Goal: Information Seeking & Learning: Learn about a topic

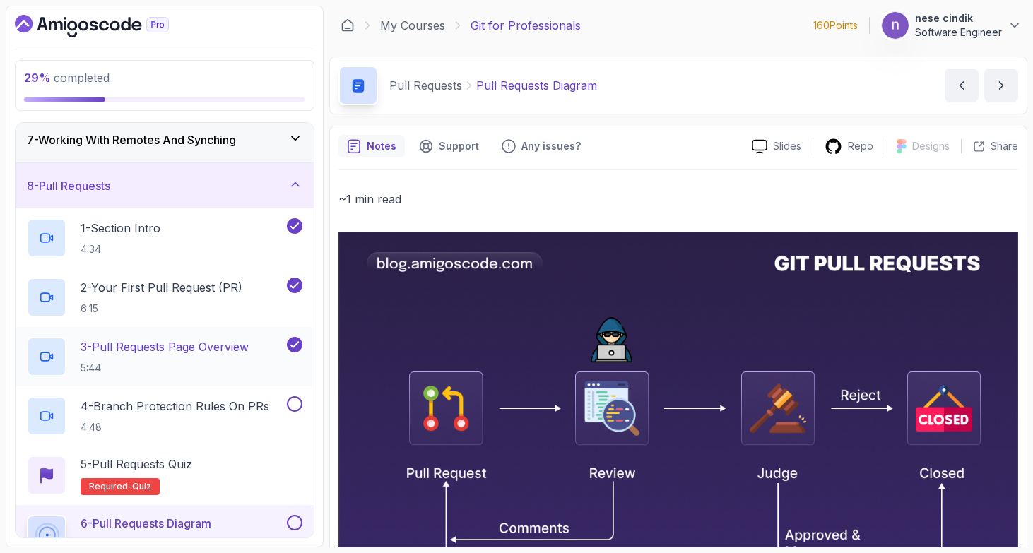
scroll to position [279, 0]
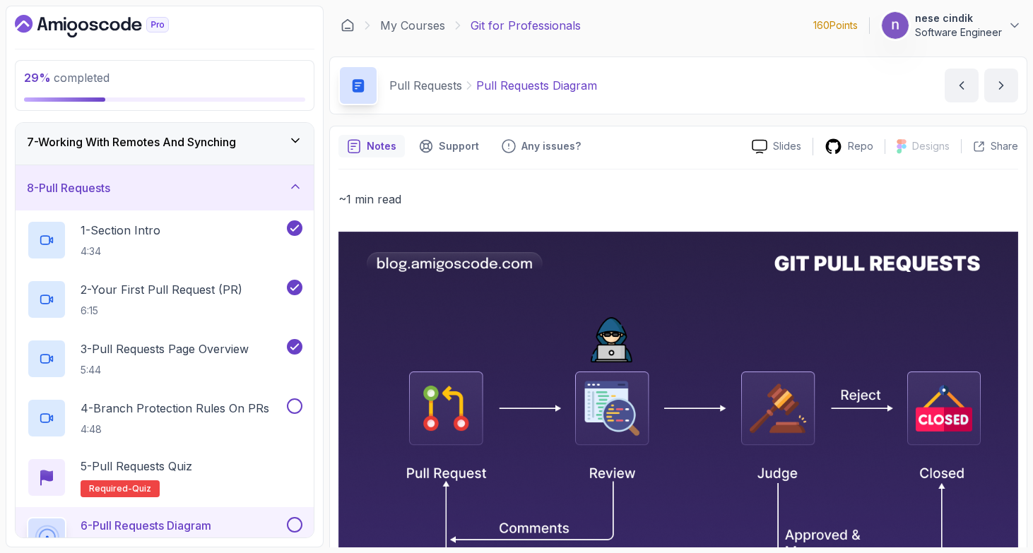
click at [262, 186] on div "8 - Pull Requests" at bounding box center [165, 187] width 276 height 17
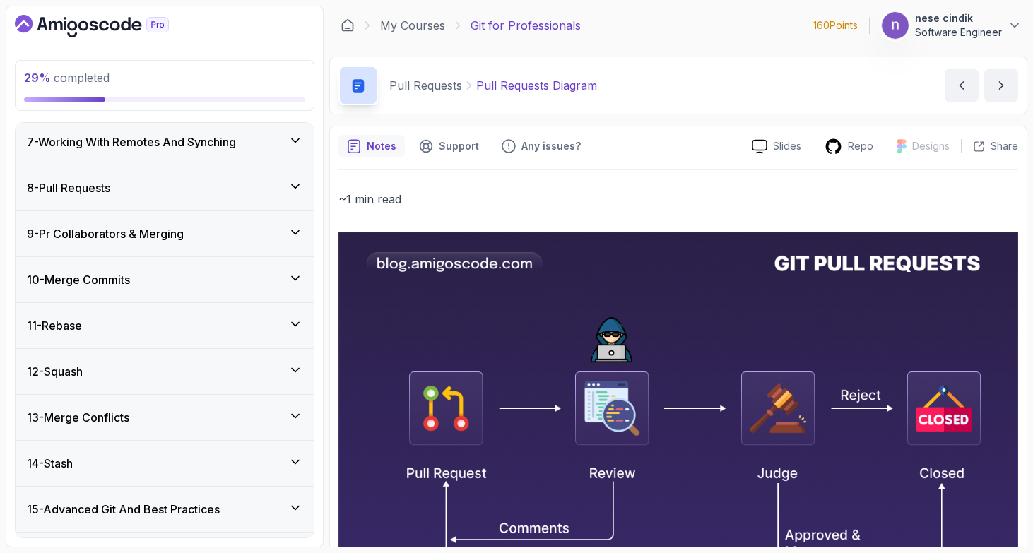
click at [219, 235] on div "9 - Pr Collaborators & Merging" at bounding box center [165, 233] width 276 height 17
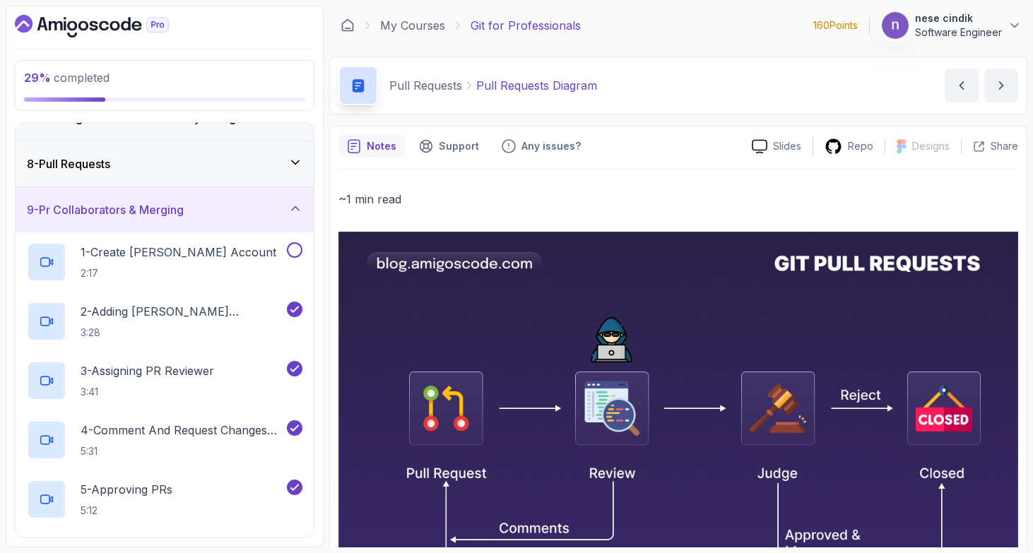
scroll to position [308, 0]
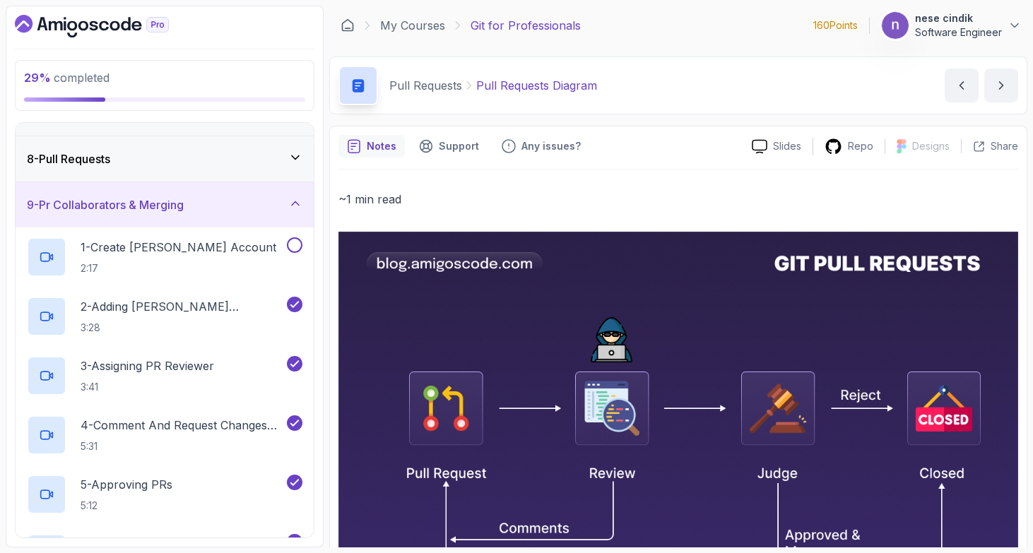
click at [225, 208] on div "9 - Pr Collaborators & Merging" at bounding box center [165, 204] width 276 height 17
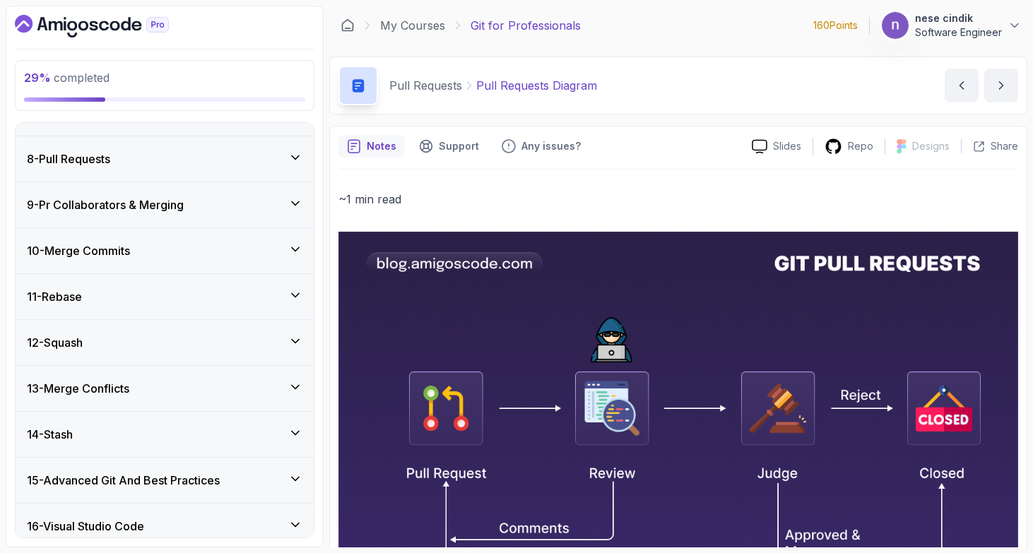
click at [198, 259] on div "10 - Merge Commits" at bounding box center [165, 250] width 276 height 17
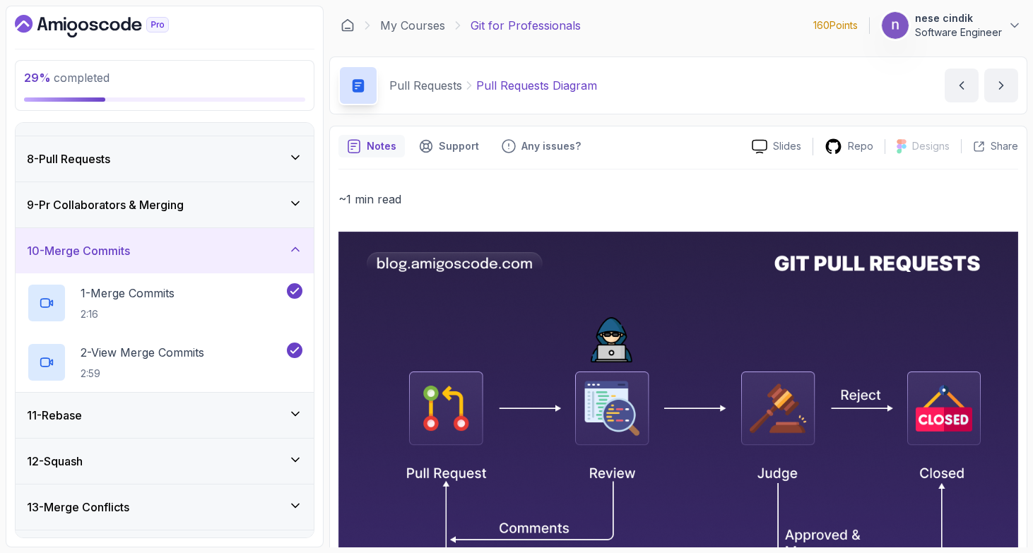
click at [198, 259] on div "10 - Merge Commits" at bounding box center [165, 250] width 276 height 17
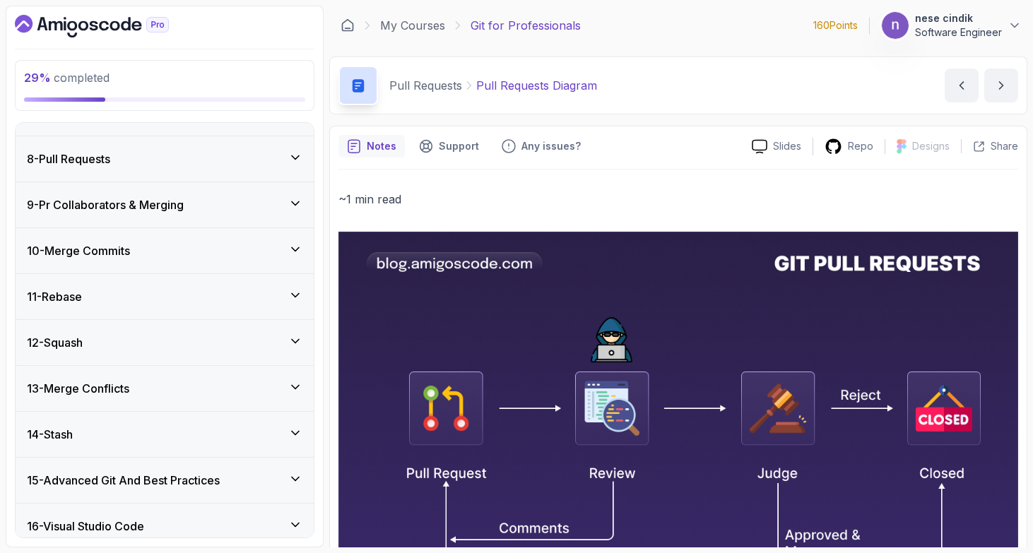
click at [177, 297] on div "11 - Rebase" at bounding box center [165, 296] width 276 height 17
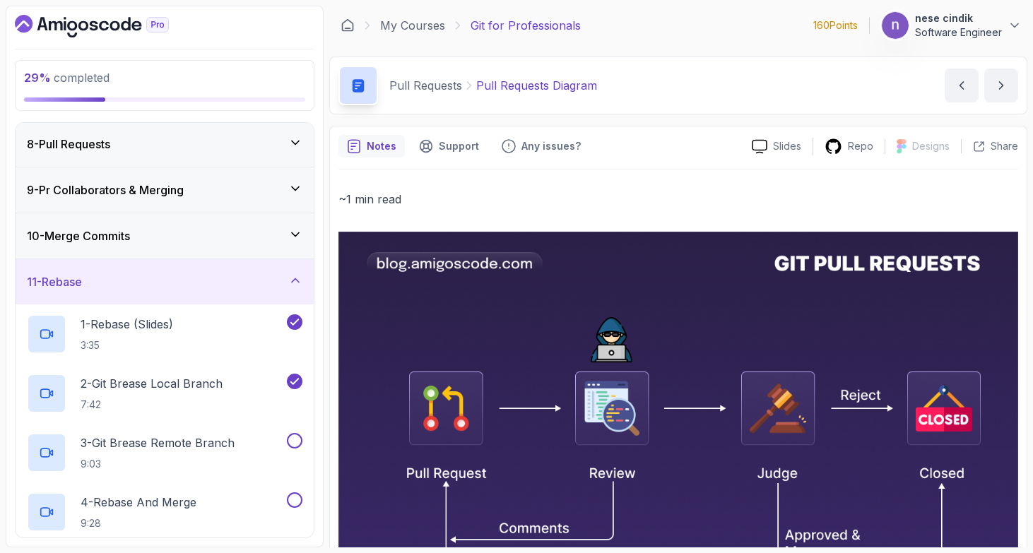
scroll to position [325, 0]
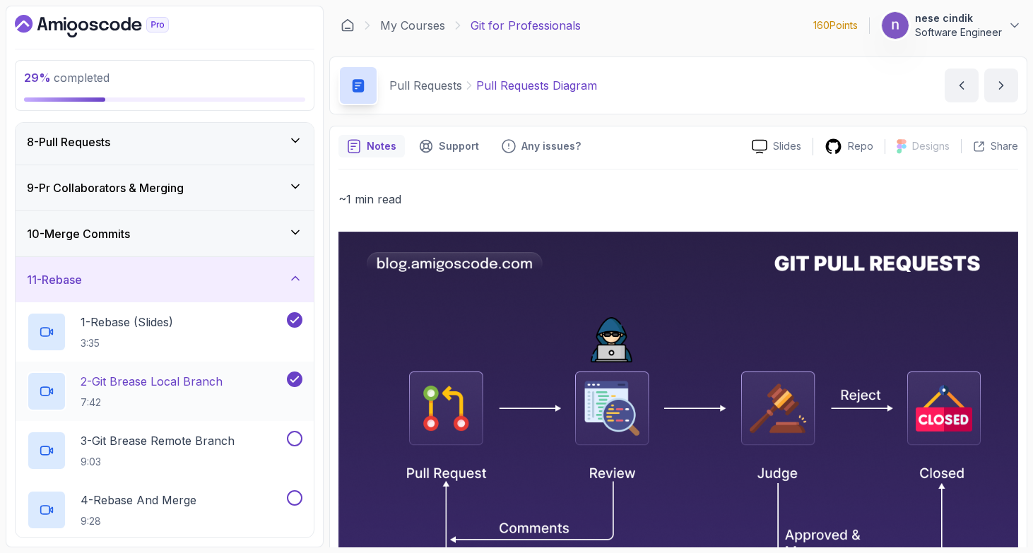
click at [175, 382] on p "2 - Git Brease Local Branch" at bounding box center [152, 381] width 142 height 17
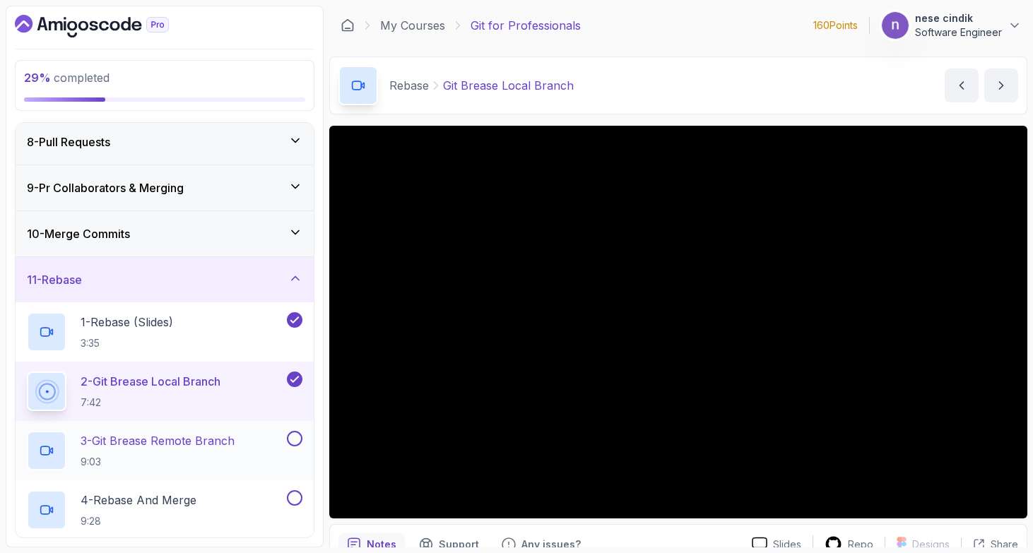
click at [170, 449] on p "3 - Git Brease Remote Branch" at bounding box center [158, 440] width 154 height 17
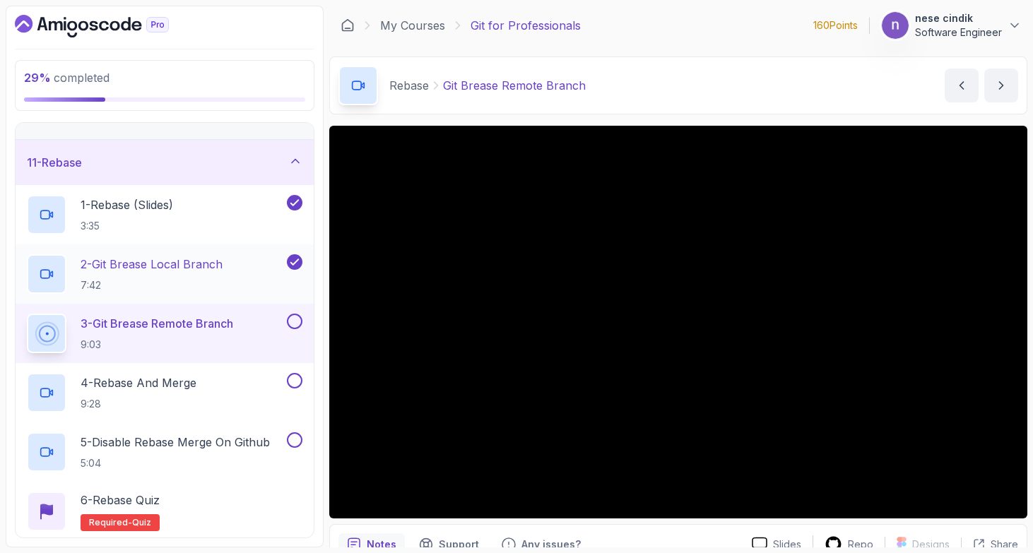
scroll to position [449, 0]
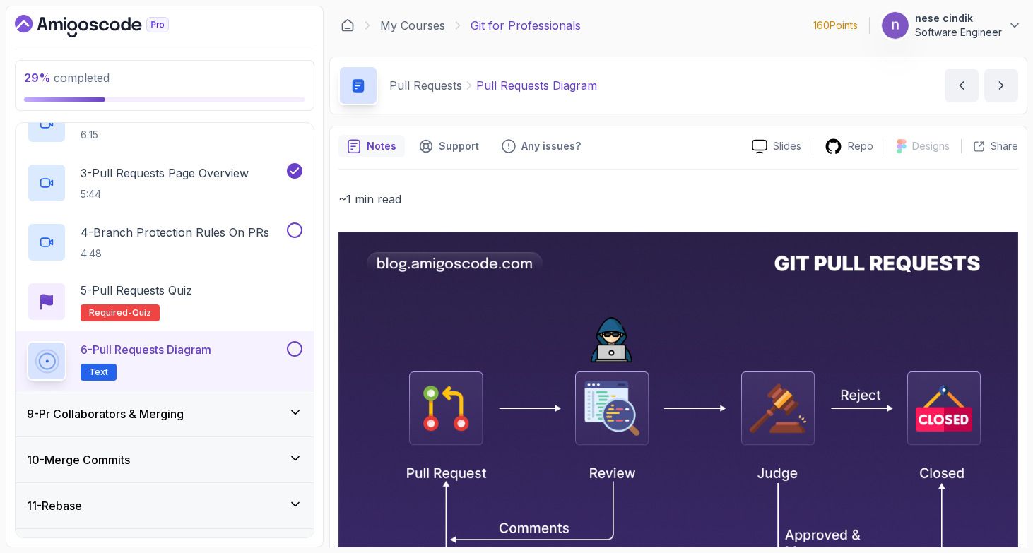
scroll to position [461, 0]
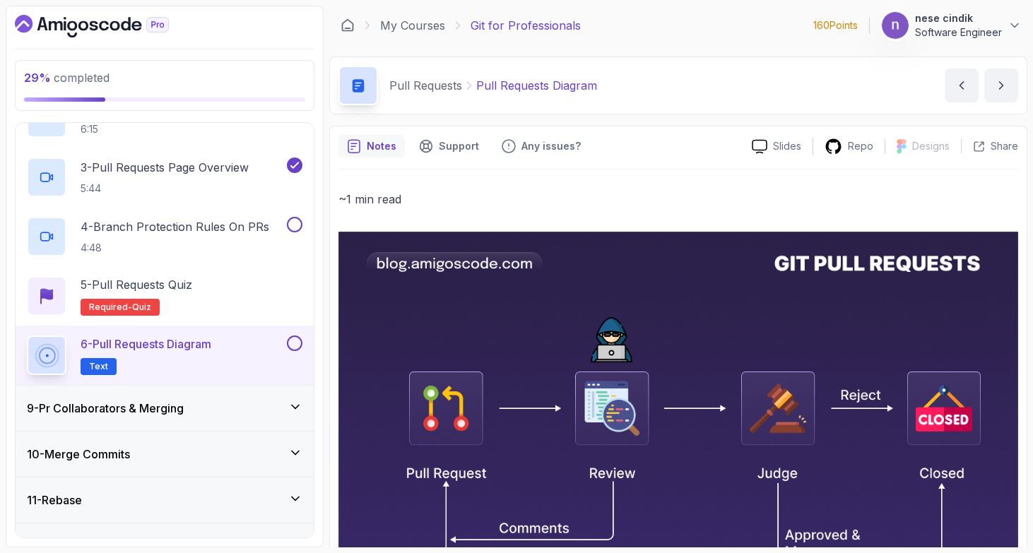
click at [187, 494] on div "11 - Rebase" at bounding box center [165, 500] width 276 height 17
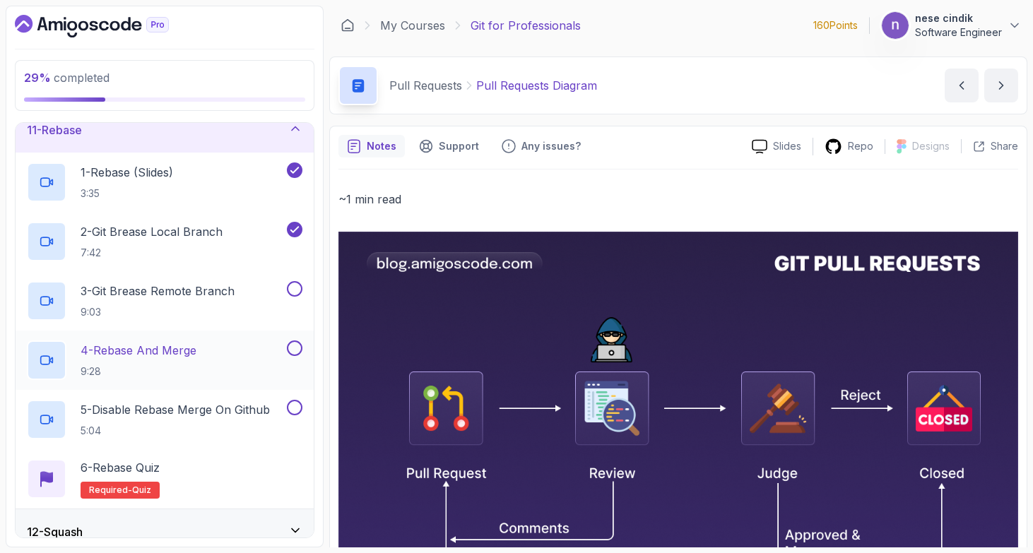
scroll to position [479, 0]
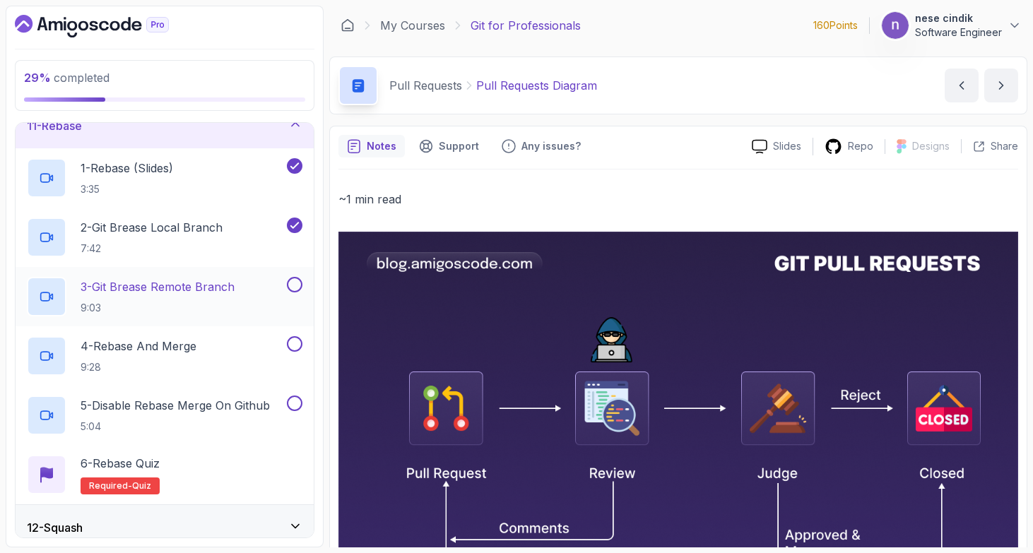
click at [170, 279] on p "3 - Git Brease Remote Branch" at bounding box center [158, 286] width 154 height 17
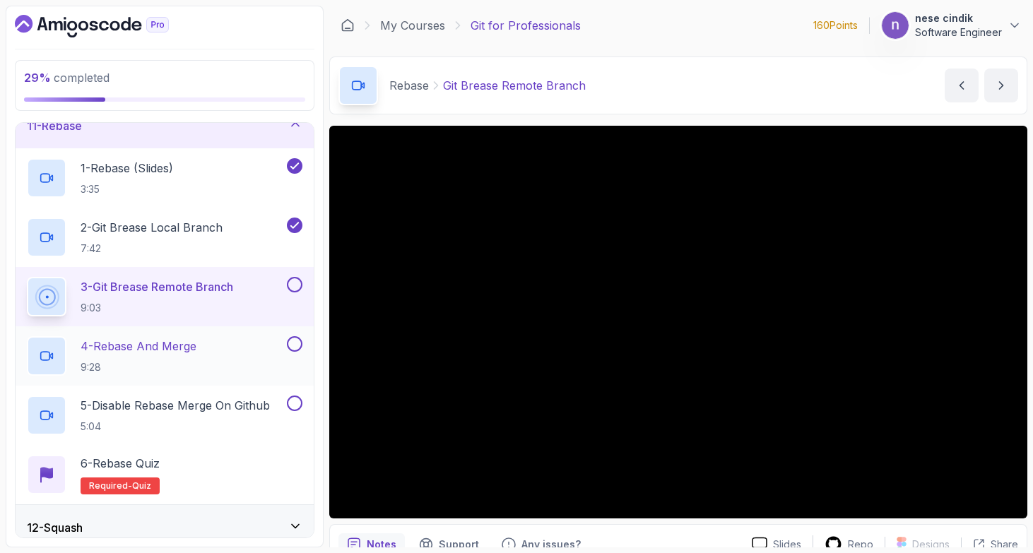
click at [177, 341] on p "4 - Rebase And Merge" at bounding box center [139, 346] width 116 height 17
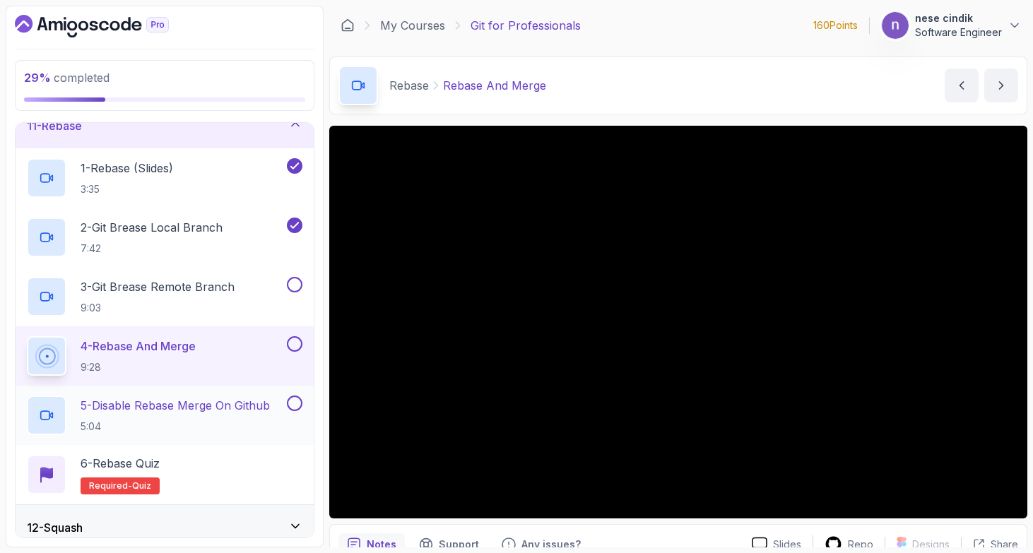
click at [183, 411] on p "5 - Disable Rebase Merge On Github" at bounding box center [175, 405] width 189 height 17
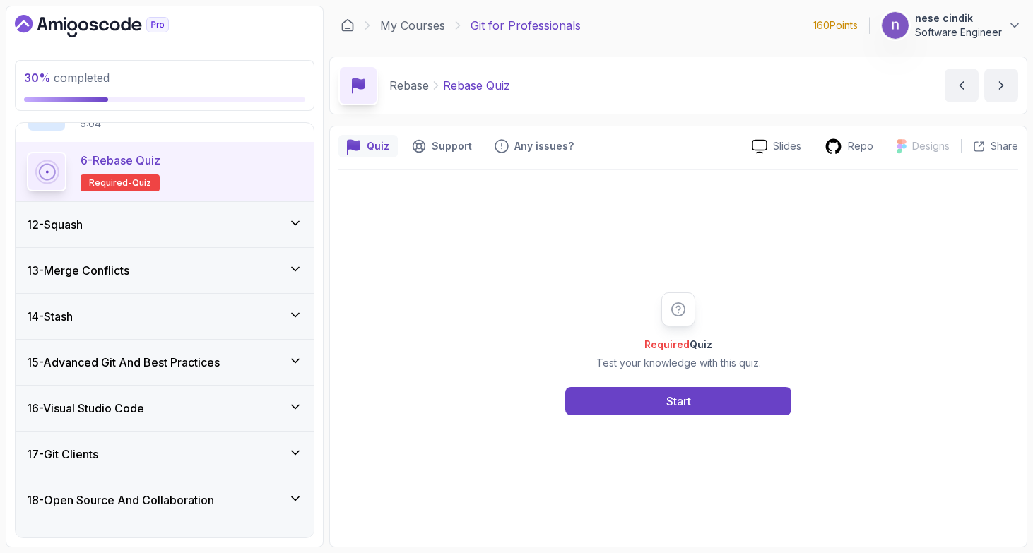
scroll to position [781, 0]
click at [294, 230] on icon at bounding box center [295, 225] width 14 height 14
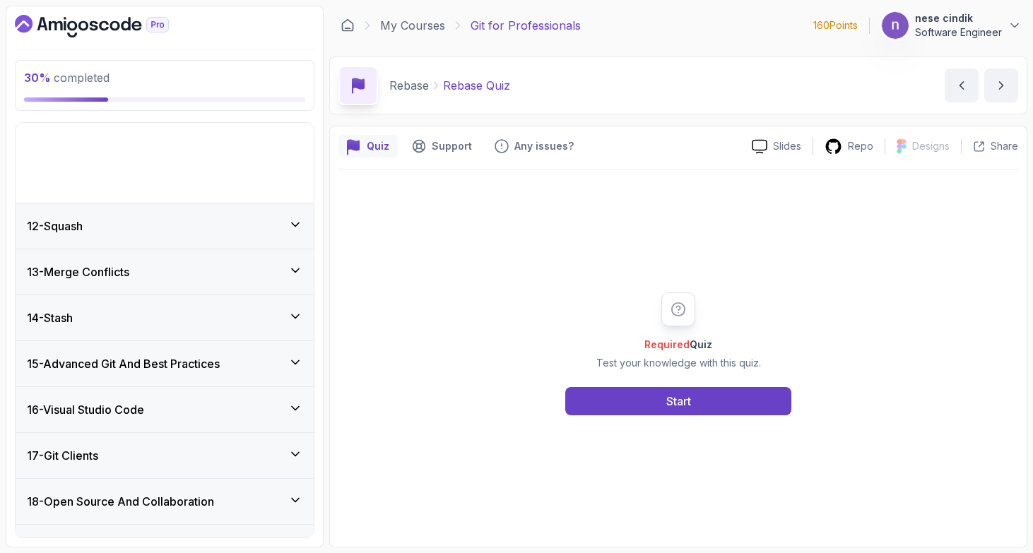
scroll to position [503, 0]
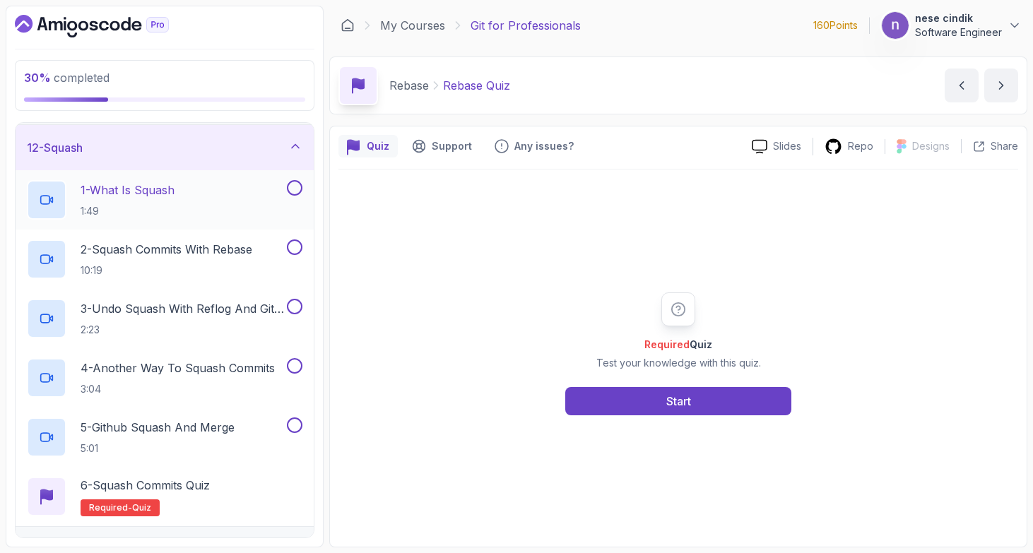
click at [194, 212] on div "1 - What Is Squash 1:49" at bounding box center [155, 200] width 257 height 40
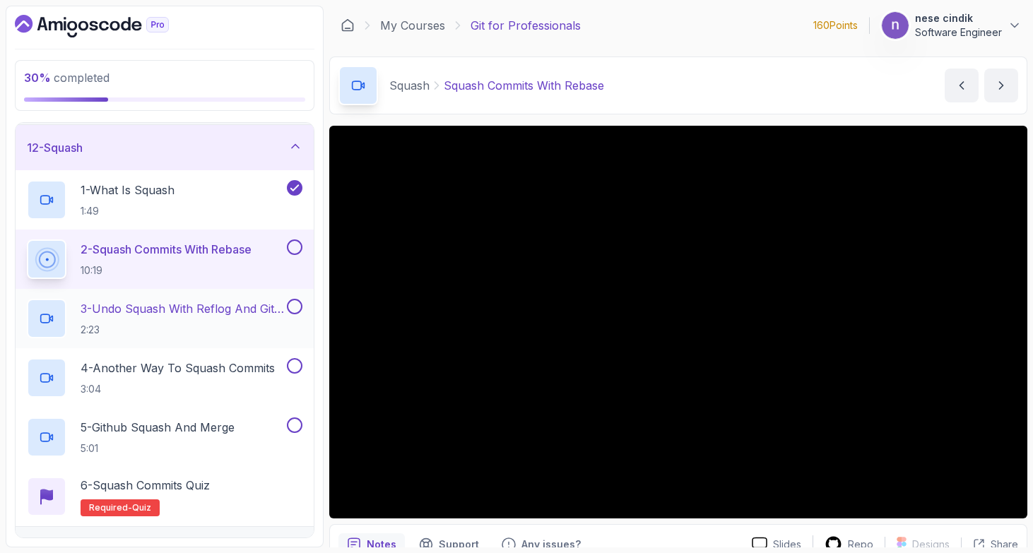
click at [140, 316] on p "3 - Undo Squash With Reflog And Git Reset" at bounding box center [183, 308] width 204 height 17
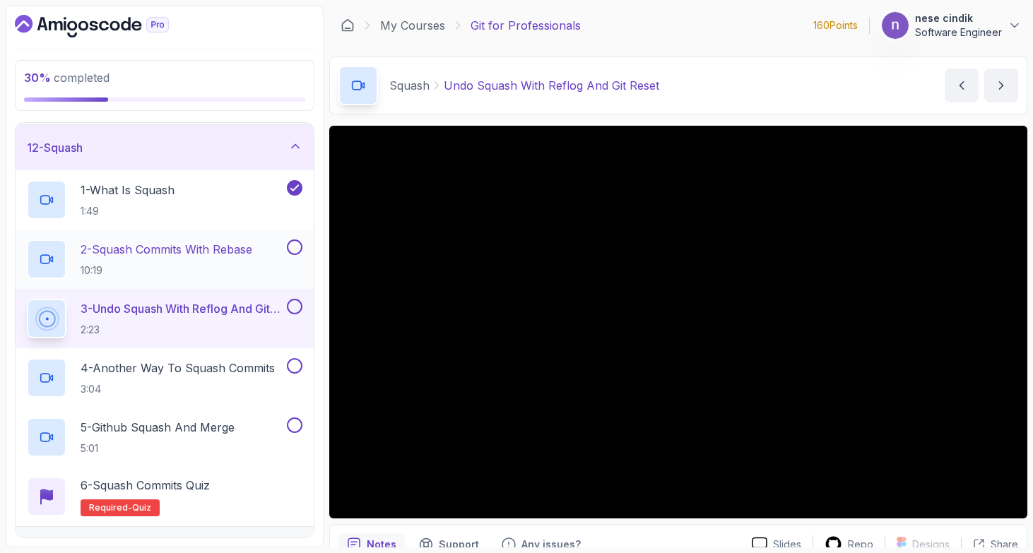
click at [160, 271] on p "10:19" at bounding box center [167, 271] width 172 height 14
